Goal: Information Seeking & Learning: Learn about a topic

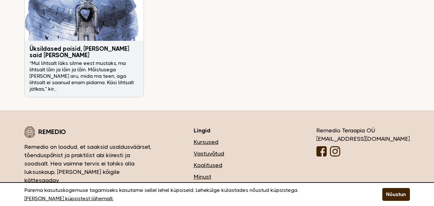
scroll to position [2160, 0]
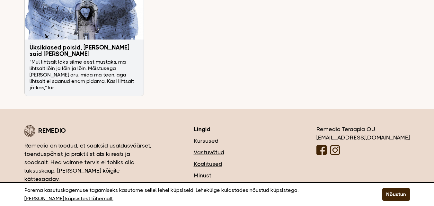
click at [246, 148] on link "Vastuvõtud" at bounding box center [236, 152] width 84 height 8
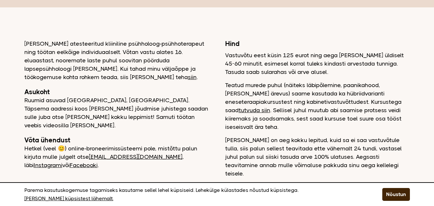
scroll to position [96, 0]
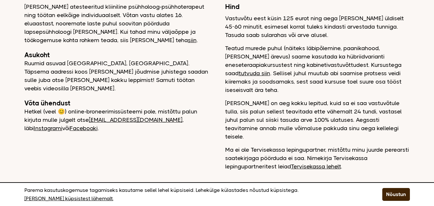
click at [257, 73] on p "Teatud murede puhul (näiteks läbipõlemine, paanikahood, [PERSON_NAME] ärevus) s…" at bounding box center [317, 69] width 185 height 50
click at [234, 72] on p "Teatud murede puhul (näiteks läbipõlemine, paanikahood, [PERSON_NAME] ärevus) s…" at bounding box center [317, 69] width 185 height 50
drag, startPoint x: 226, startPoint y: 73, endPoint x: 269, endPoint y: 74, distance: 43.4
click at [269, 74] on p "Teatud murede puhul (näiteks läbipõlemine, paanikahood, [PERSON_NAME] ärevus) s…" at bounding box center [317, 69] width 185 height 50
click at [296, 74] on p "Teatud murede puhul (näiteks läbipõlemine, paanikahood, [PERSON_NAME] ärevus) s…" at bounding box center [317, 69] width 185 height 50
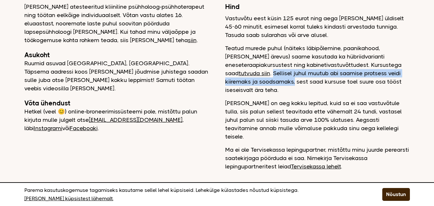
drag, startPoint x: 384, startPoint y: 65, endPoint x: 406, endPoint y: 77, distance: 24.6
click at [406, 77] on p "Teatud murede puhul (näiteks läbipõlemine, paanikahood, [PERSON_NAME] ärevus) s…" at bounding box center [317, 69] width 185 height 50
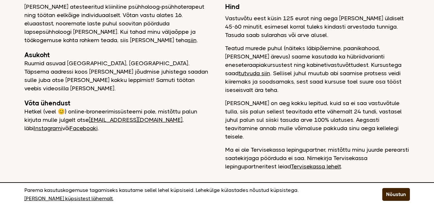
click at [363, 84] on p "Teatud murede puhul (näiteks läbipõlemine, paanikahood, [PERSON_NAME] ärevus) s…" at bounding box center [317, 69] width 185 height 50
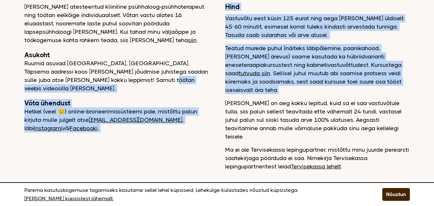
drag, startPoint x: 384, startPoint y: 80, endPoint x: 191, endPoint y: 77, distance: 193.1
click at [191, 77] on div "[PERSON_NAME] atesteeritud kliiniline psühholoog-psühhoterapeut ning töötan eel…" at bounding box center [216, 87] width 385 height 168
click at [212, 100] on div "[PERSON_NAME] atesteeritud kliiniline psühholoog-psühhoterapeut ning töötan eel…" at bounding box center [216, 87] width 385 height 168
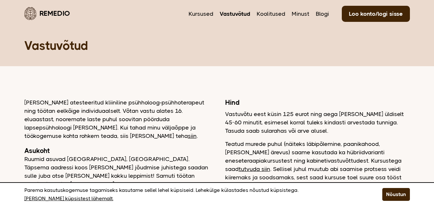
scroll to position [0, 0]
